Goal: Information Seeking & Learning: Learn about a topic

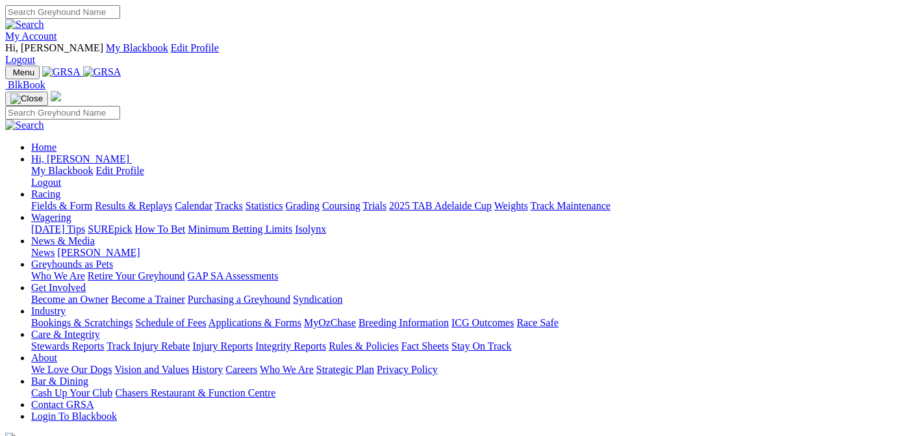
click at [60, 188] on link "Racing" at bounding box center [45, 193] width 29 height 11
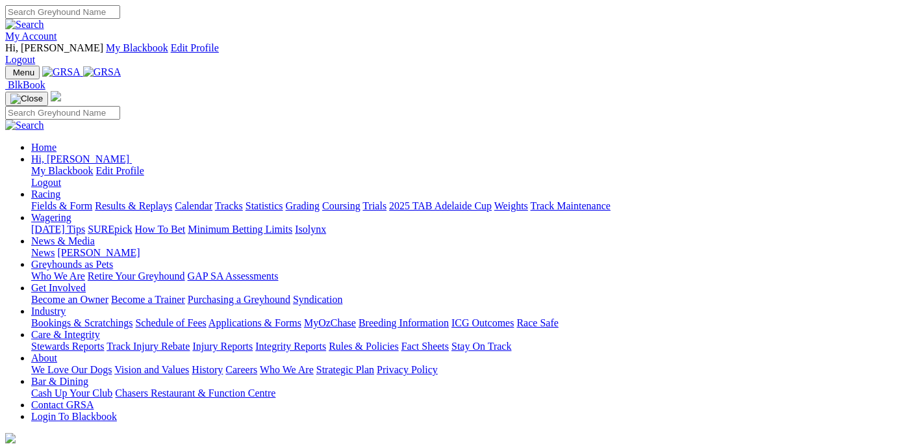
click at [60, 188] on link "Racing" at bounding box center [45, 193] width 29 height 11
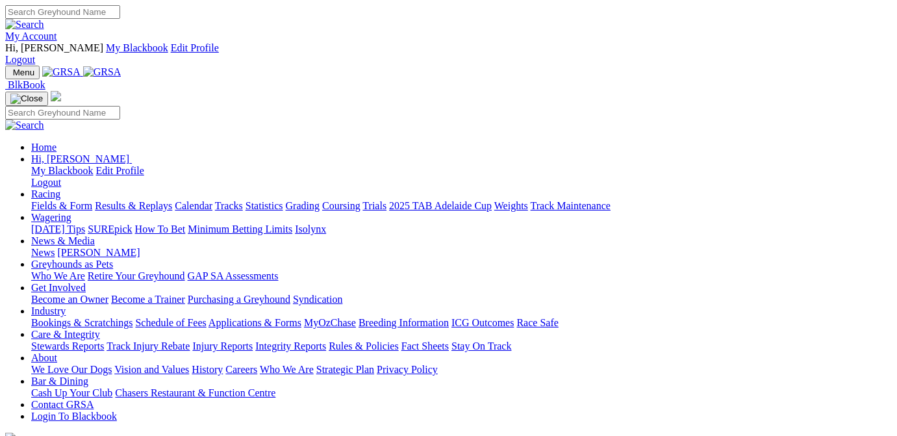
click at [172, 200] on link "Results & Replays" at bounding box center [133, 205] width 77 height 11
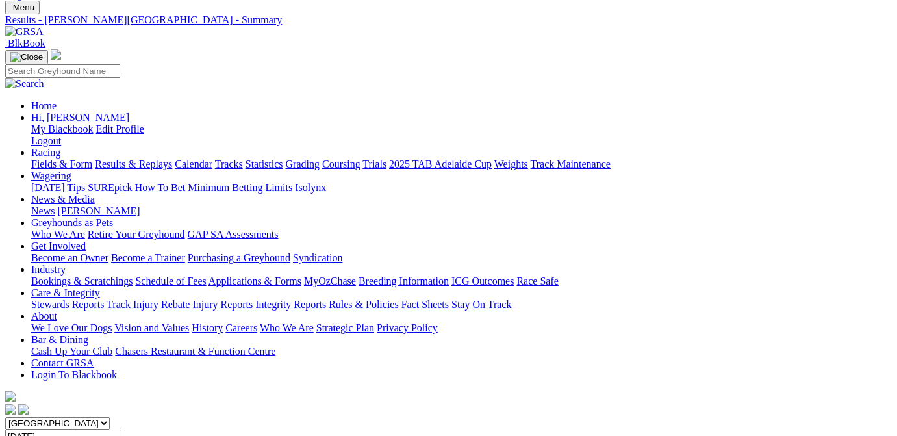
click at [59, 158] on link "Fields & Form" at bounding box center [61, 163] width 61 height 11
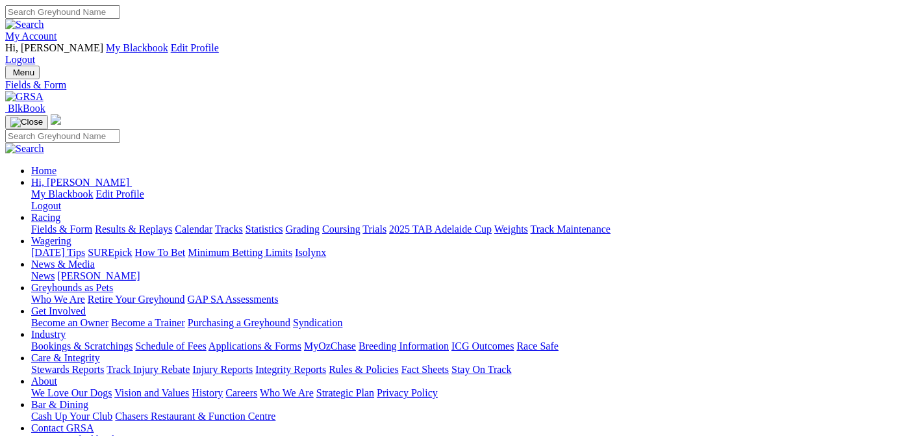
click at [212, 223] on link "Calendar" at bounding box center [194, 228] width 38 height 11
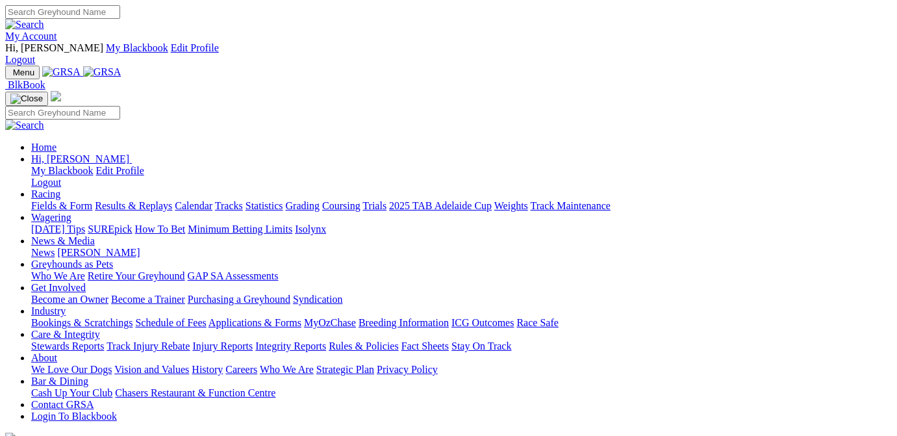
click at [212, 200] on link "Calendar" at bounding box center [194, 205] width 38 height 11
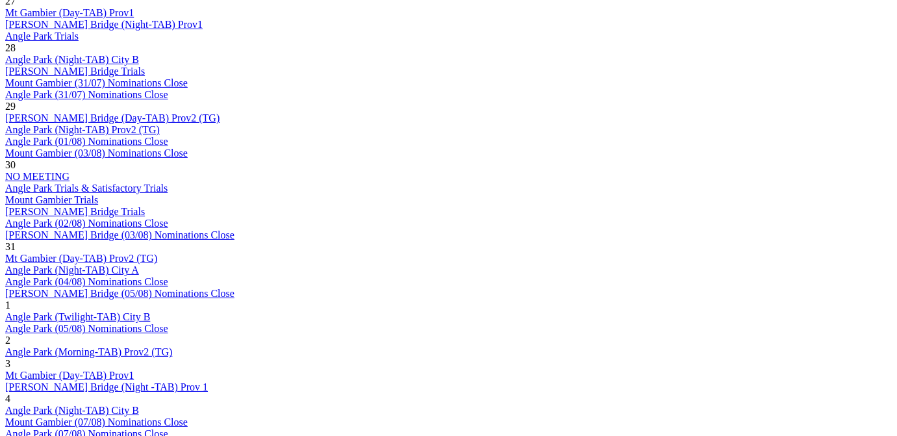
scroll to position [849, 0]
